Goal: Find specific page/section: Find specific page/section

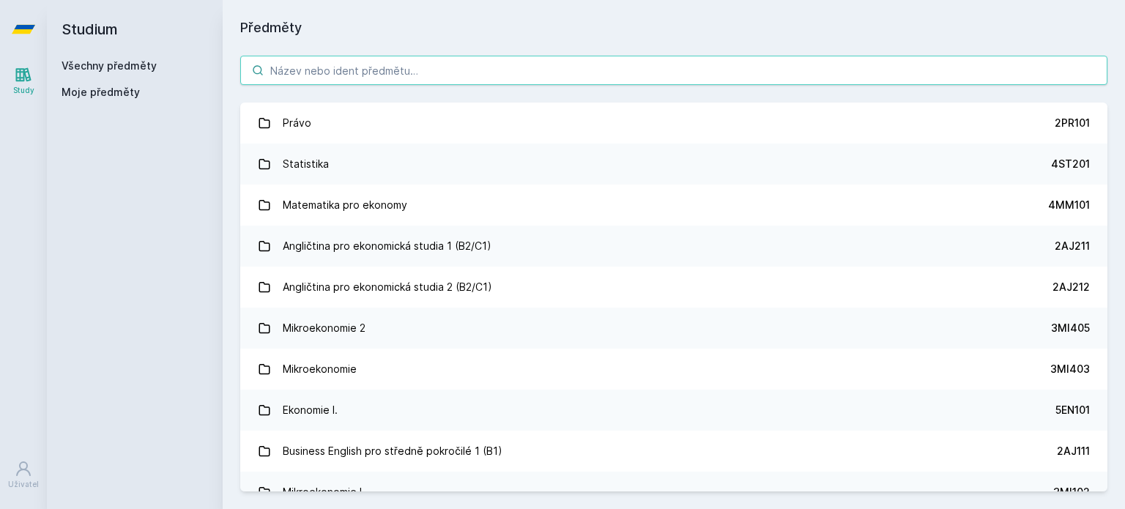
click at [416, 70] on input "search" at bounding box center [673, 70] width 867 height 29
paste input "4IZ431"
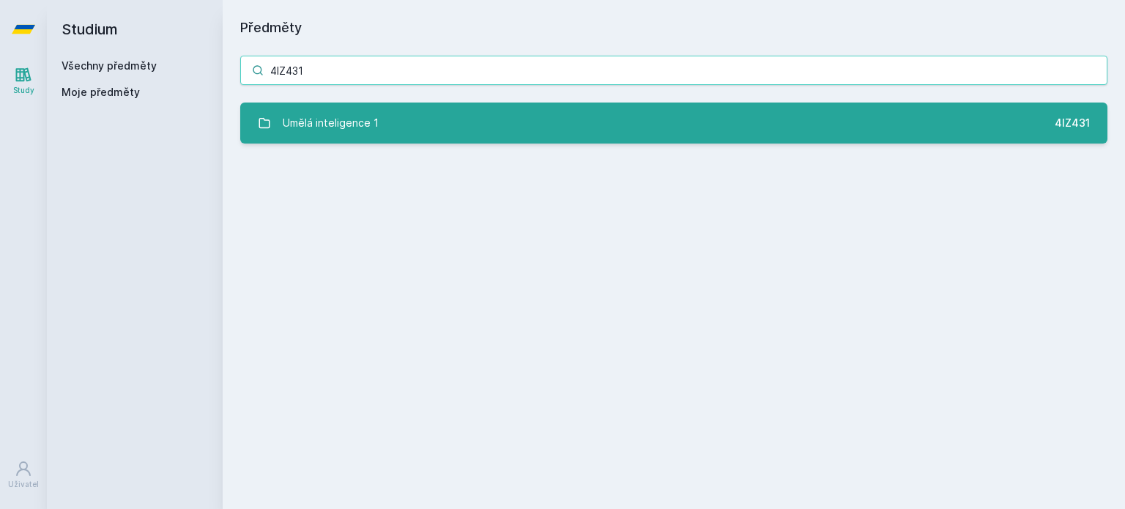
type input "4IZ431"
click at [375, 130] on div "Umělá inteligence 1" at bounding box center [331, 122] width 96 height 29
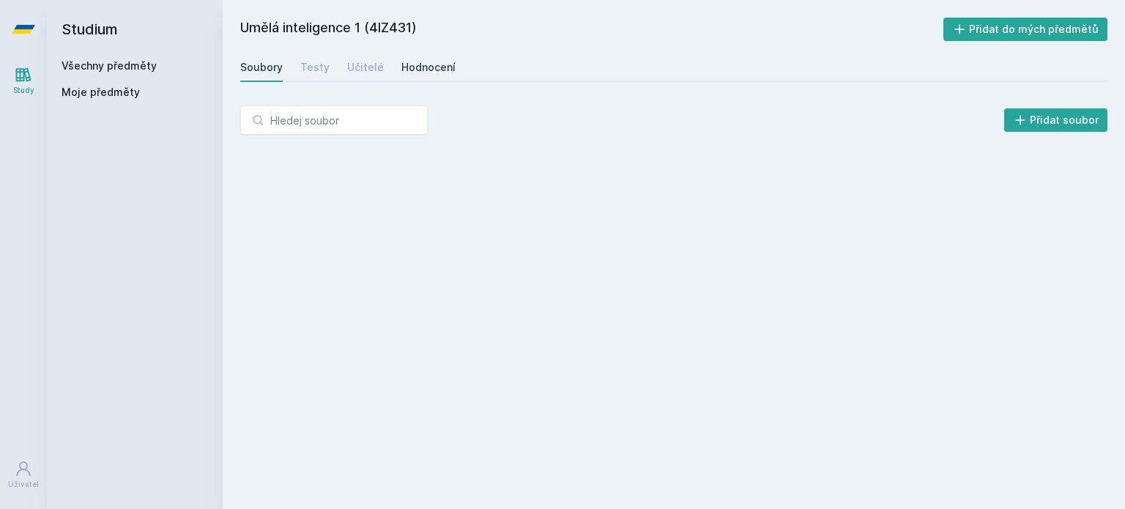
click at [419, 60] on div "Hodnocení" at bounding box center [428, 67] width 54 height 15
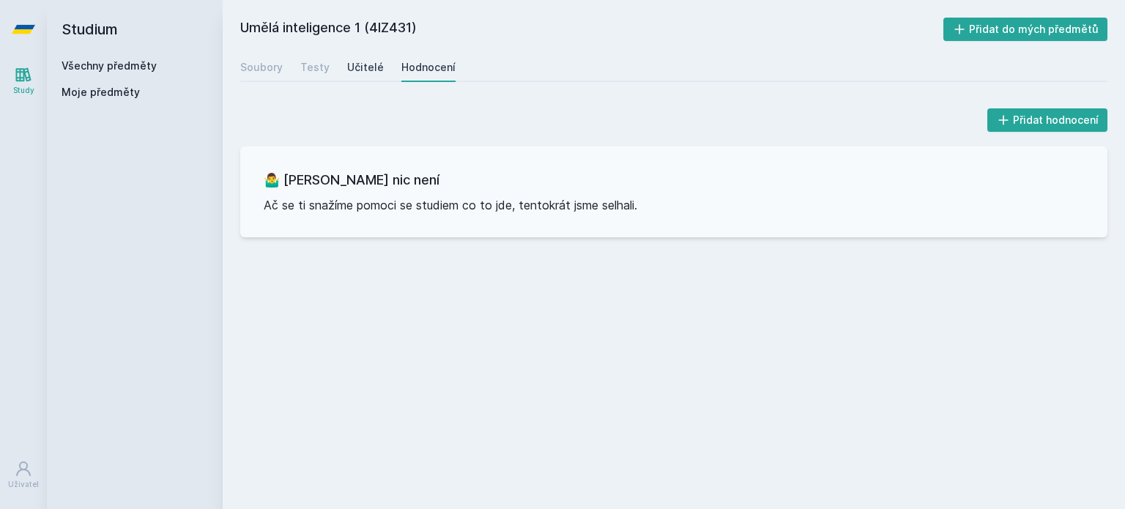
click at [352, 67] on div "Učitelé" at bounding box center [365, 67] width 37 height 15
click at [319, 70] on div "Testy" at bounding box center [314, 67] width 29 height 15
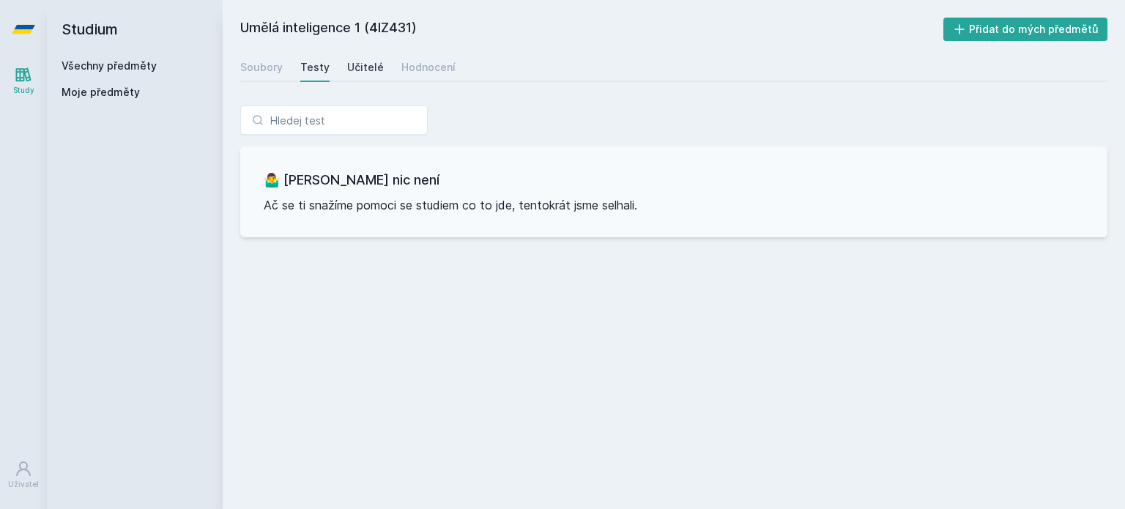
click at [352, 56] on link "Učitelé" at bounding box center [365, 67] width 37 height 29
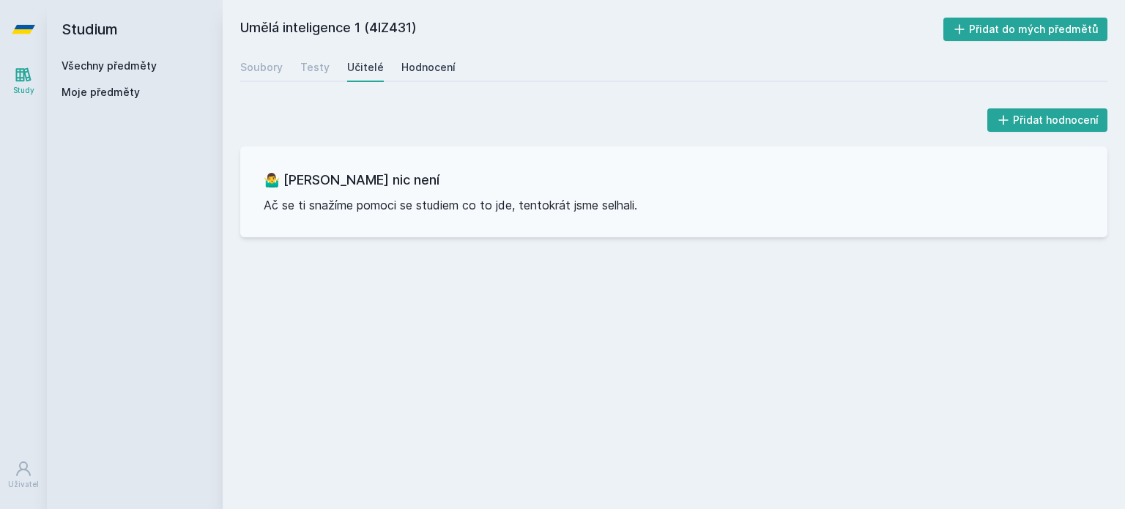
click at [439, 73] on div "Hodnocení" at bounding box center [428, 67] width 54 height 15
